Goal: Navigation & Orientation: Find specific page/section

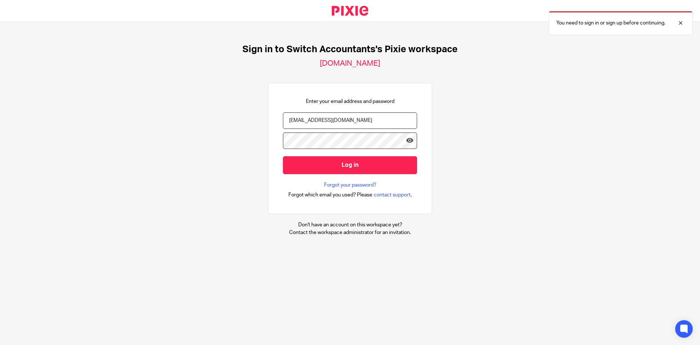
type input "[EMAIL_ADDRESS][DOMAIN_NAME]"
click at [283, 156] on input "Log in" at bounding box center [350, 165] width 134 height 18
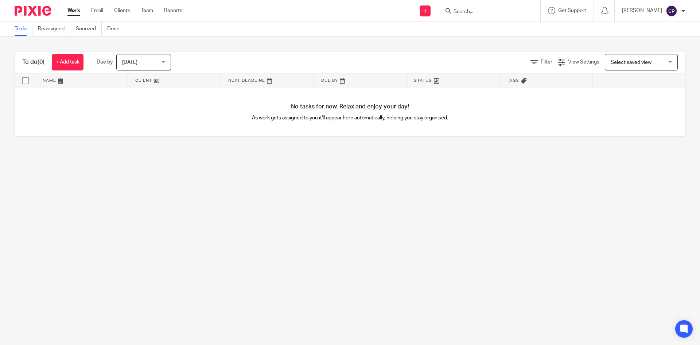
click at [164, 63] on div "[DATE] [DATE]" at bounding box center [143, 62] width 55 height 16
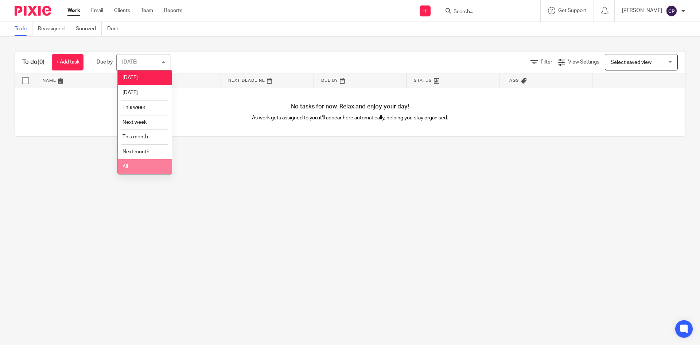
click at [141, 165] on li "All" at bounding box center [145, 166] width 54 height 15
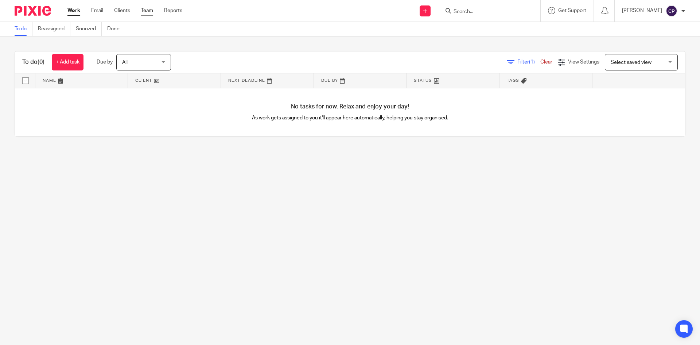
click at [147, 13] on link "Team" at bounding box center [147, 10] width 12 height 7
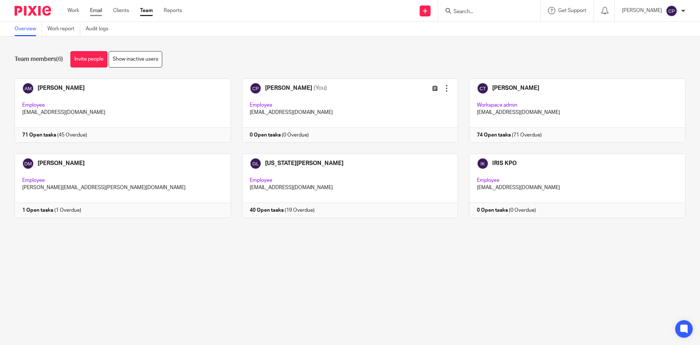
click at [97, 10] on link "Email" at bounding box center [96, 10] width 12 height 7
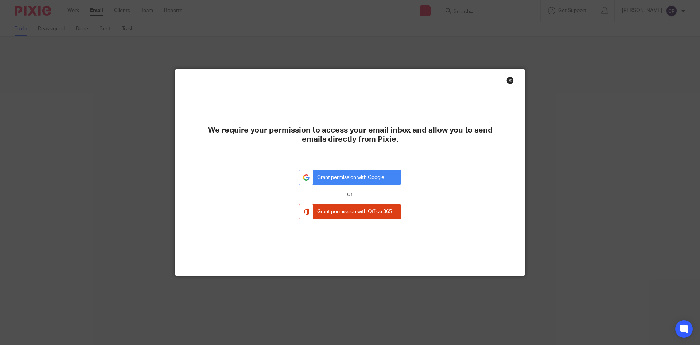
click at [506, 81] on div "Close this dialog window" at bounding box center [509, 80] width 7 height 7
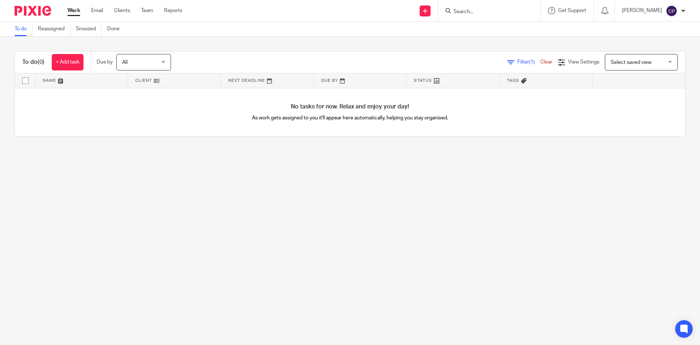
click at [163, 62] on div "All All" at bounding box center [143, 62] width 55 height 16
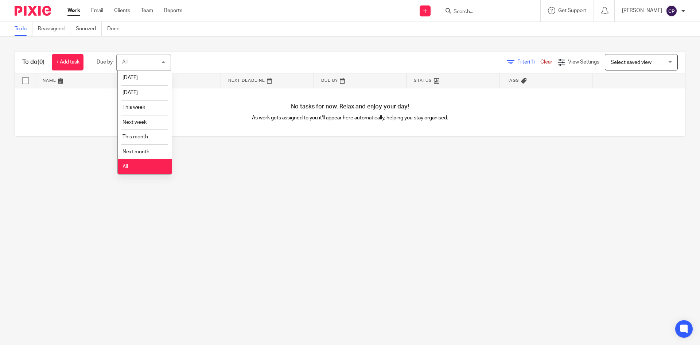
click at [163, 62] on div "All All" at bounding box center [143, 62] width 55 height 16
